Goal: Find specific page/section: Find specific page/section

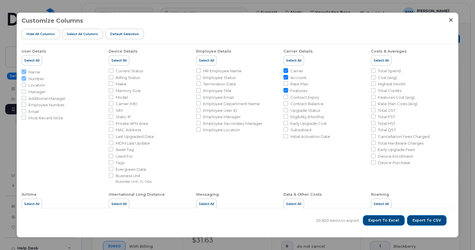
click at [445, 21] on div "Customize Columns Hide All Columns Select all Columns Default Selection" at bounding box center [237, 30] width 432 height 27
click at [452, 21] on icon "Close" at bounding box center [450, 20] width 5 height 5
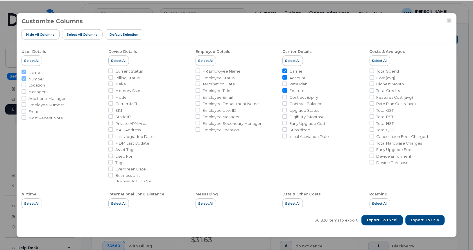
scroll to position [229, 0]
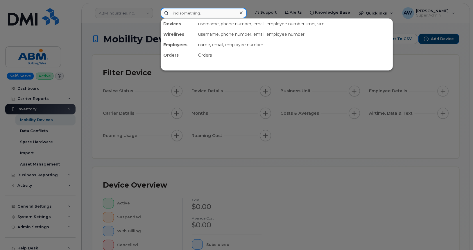
click at [184, 14] on input at bounding box center [204, 13] width 86 height 10
paste input "7138875626"
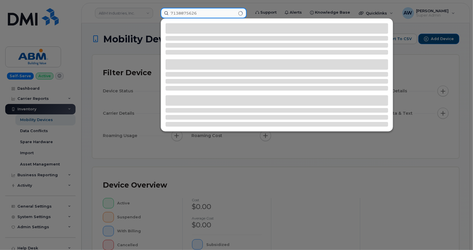
type input "7138875626"
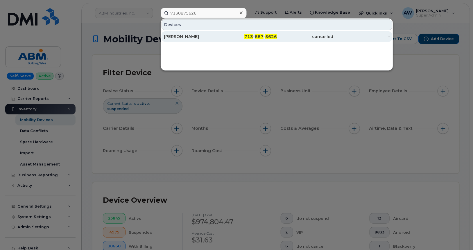
click at [185, 32] on div "[PERSON_NAME]" at bounding box center [192, 36] width 57 height 10
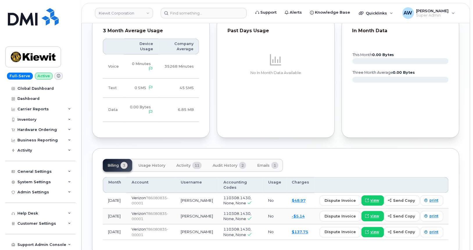
scroll to position [360, 0]
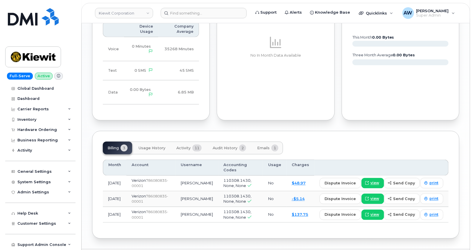
click at [258, 145] on button "Emails 1" at bounding box center [267, 148] width 30 height 13
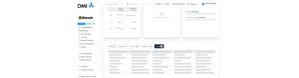
scroll to position [335, 0]
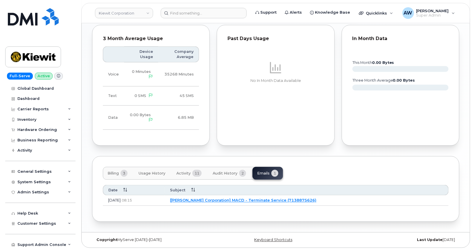
click at [229, 168] on button "Audit History 2" at bounding box center [229, 173] width 43 height 13
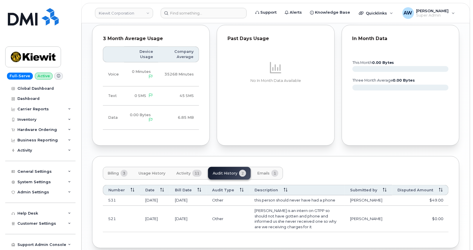
click at [199, 175] on span "11" at bounding box center [196, 173] width 9 height 7
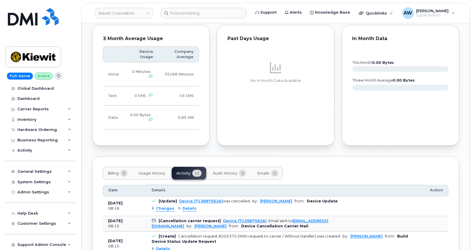
click at [167, 172] on button "Usage History" at bounding box center [152, 173] width 36 height 13
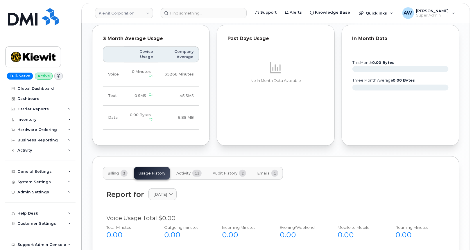
click at [117, 172] on span "Billing" at bounding box center [112, 173] width 11 height 5
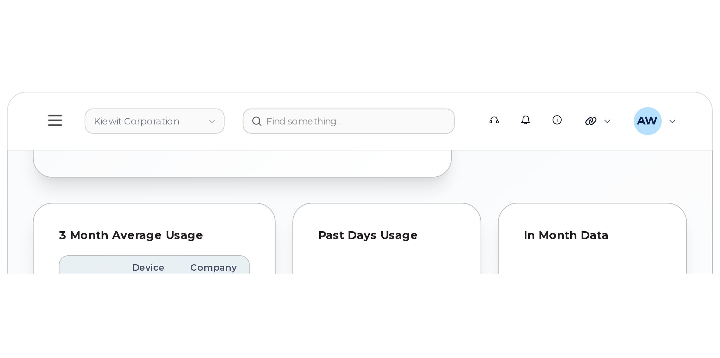
scroll to position [250, 0]
